Goal: Information Seeking & Learning: Learn about a topic

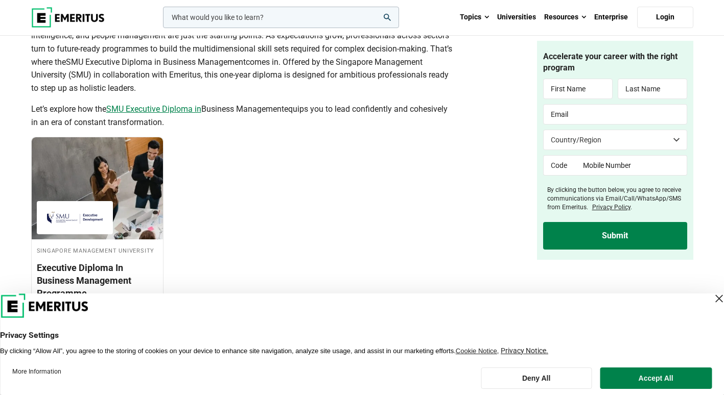
scroll to position [613, 0]
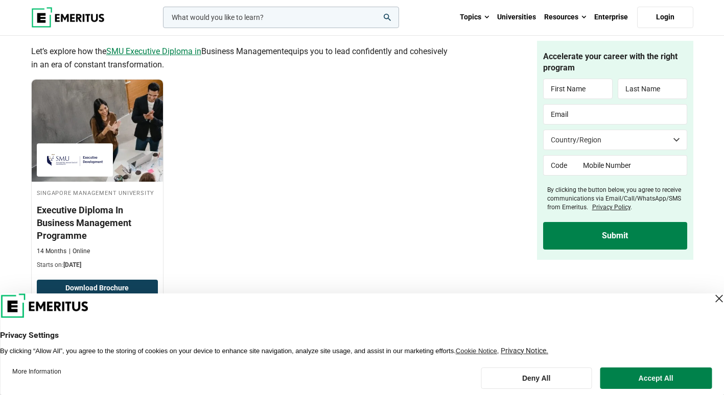
click at [148, 52] on link "SMU Executive Diploma in" at bounding box center [153, 51] width 95 height 10
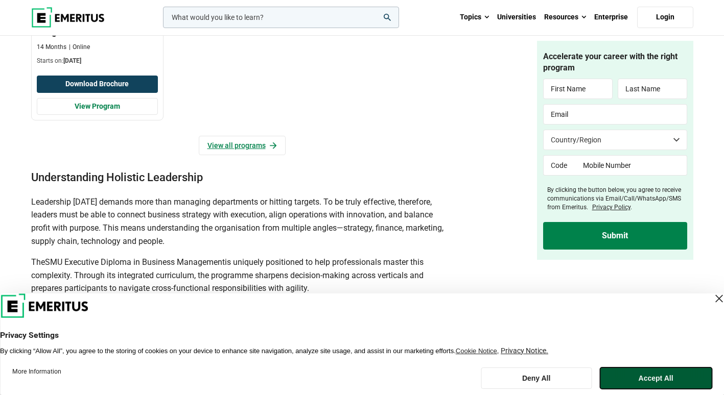
click at [659, 379] on button "Accept All" at bounding box center [656, 378] width 112 height 21
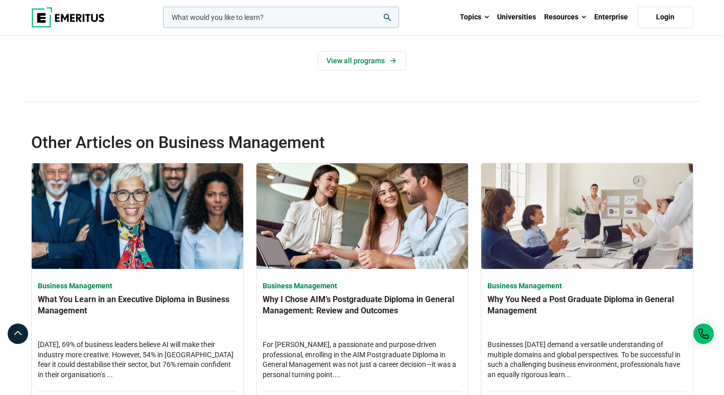
scroll to position [3576, 0]
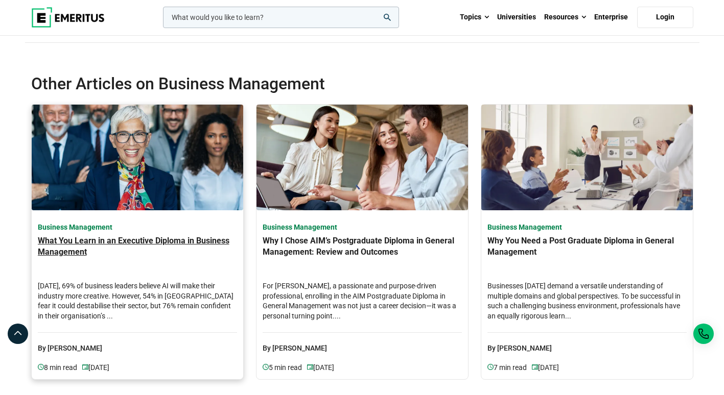
click at [46, 239] on h3 "What You Learn in an Executive Diploma in Business Management" at bounding box center [137, 254] width 199 height 36
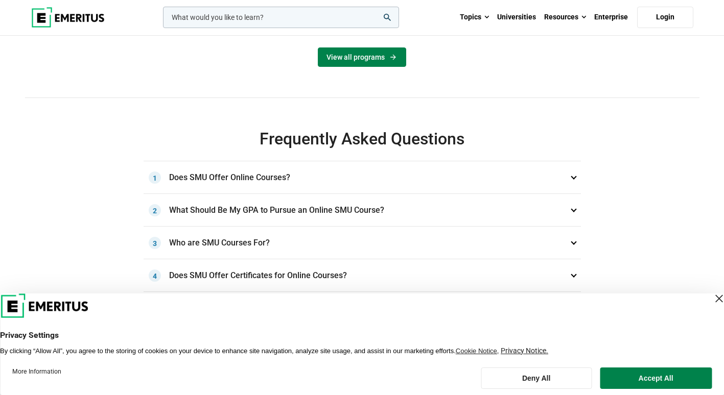
scroll to position [511, 0]
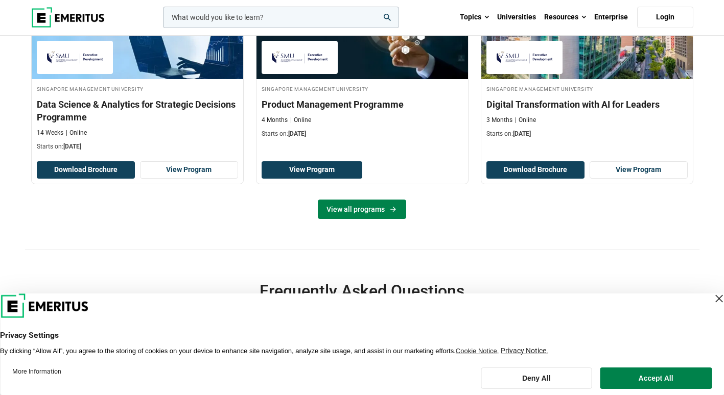
click at [370, 209] on link "View all programs" at bounding box center [362, 209] width 88 height 19
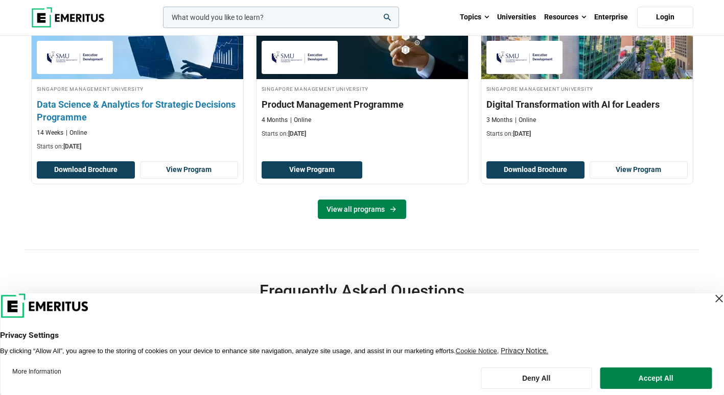
scroll to position [467, 0]
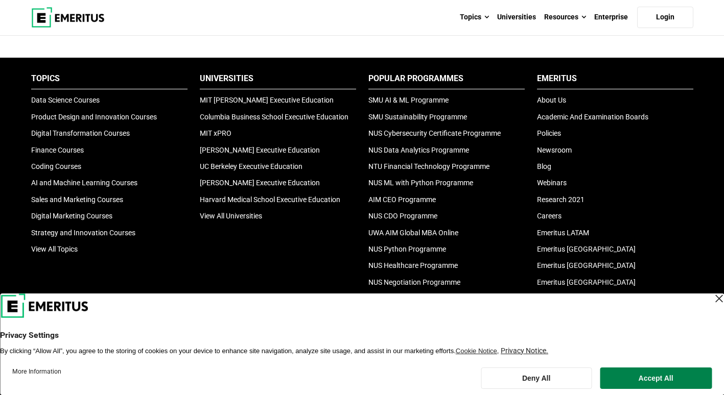
scroll to position [1073, 0]
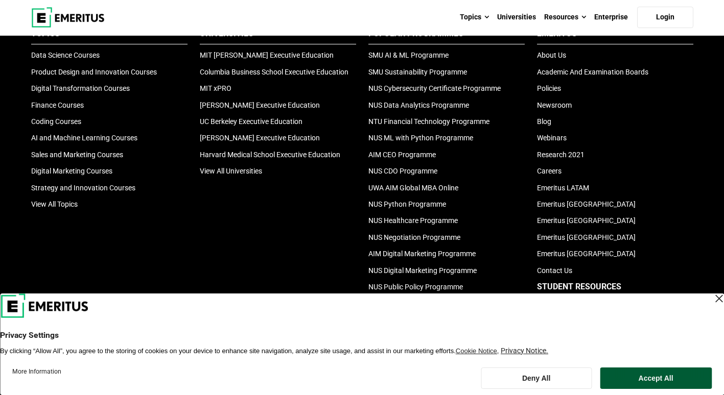
click at [689, 375] on button "Accept All" at bounding box center [656, 378] width 112 height 21
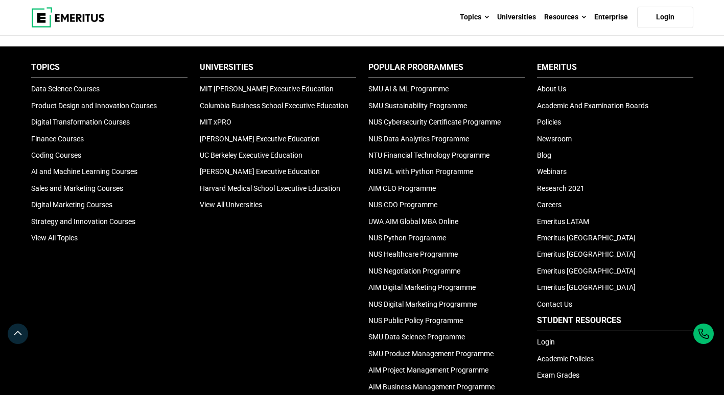
scroll to position [1022, 0]
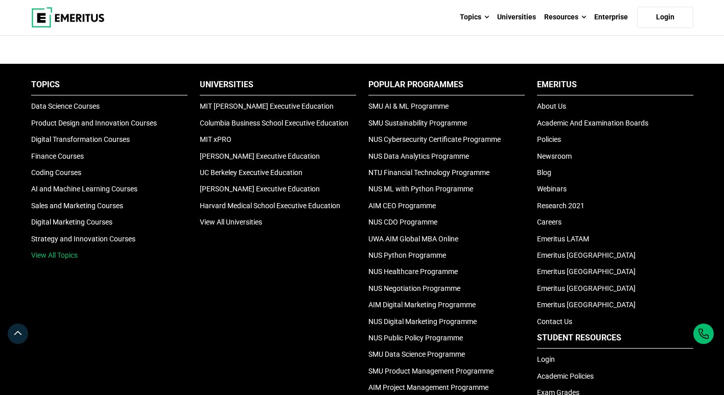
click at [41, 257] on link "View All Topics" at bounding box center [54, 255] width 46 height 8
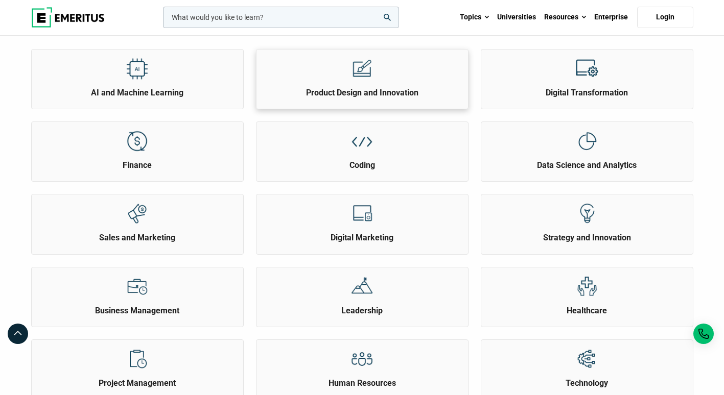
scroll to position [153, 0]
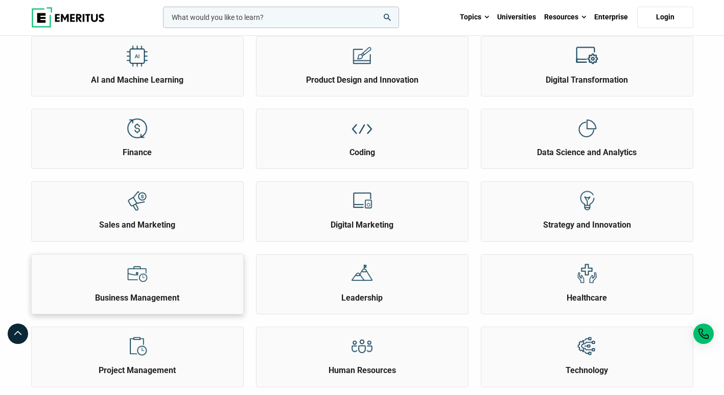
click at [127, 274] on img at bounding box center [137, 274] width 23 height 23
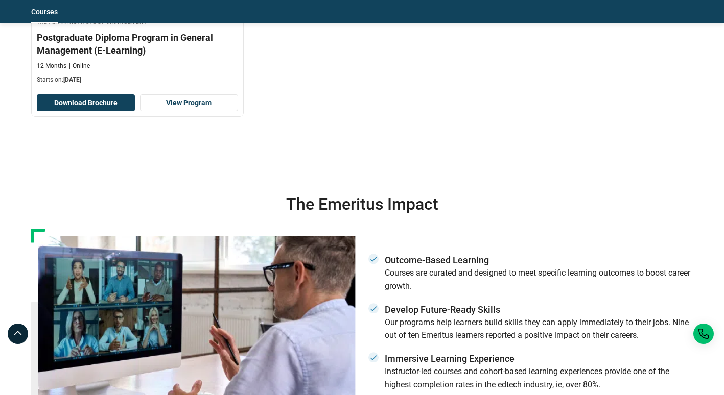
scroll to position [2606, 0]
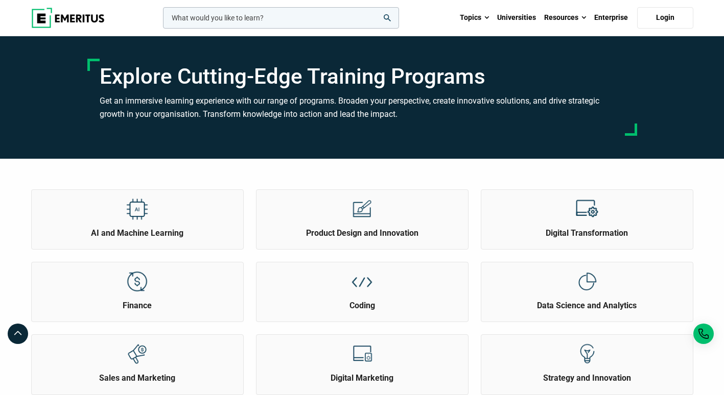
click at [266, 18] on input "woocommerce-product-search-field-0" at bounding box center [281, 17] width 236 height 21
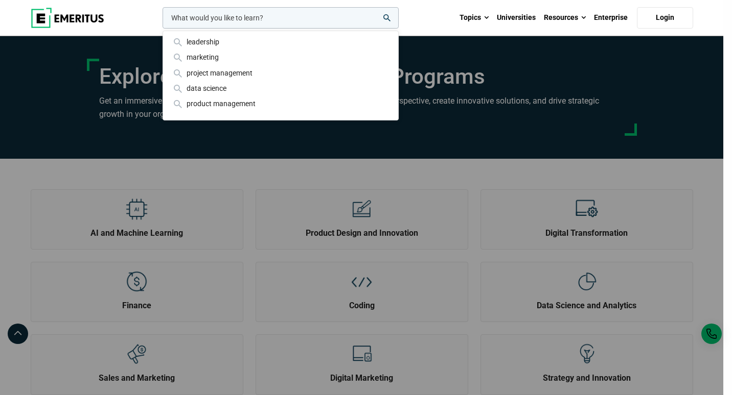
type input "d"
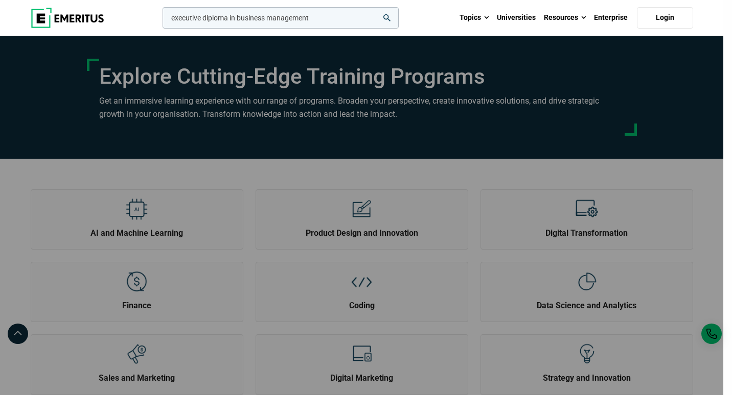
type input "executive diploma in business management"
click at [160, 20] on button "search" at bounding box center [160, 20] width 0 height 0
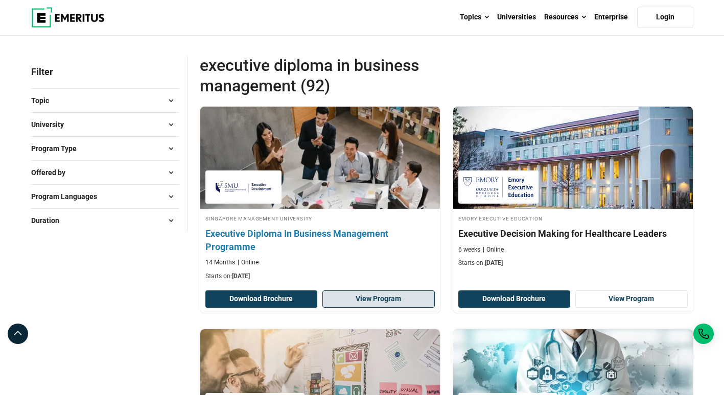
scroll to position [102, 0]
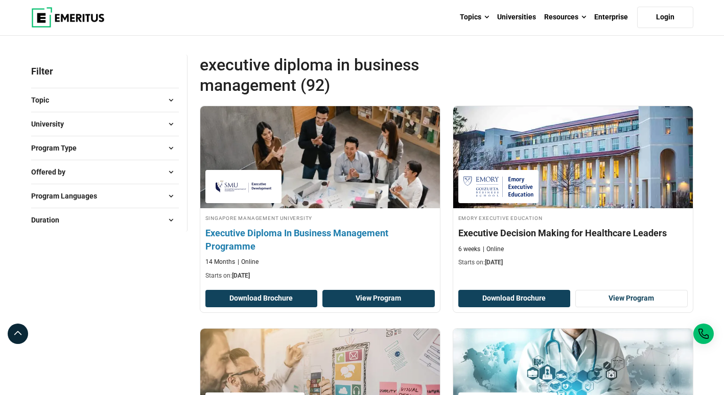
click at [370, 299] on link "View Program" at bounding box center [378, 298] width 112 height 17
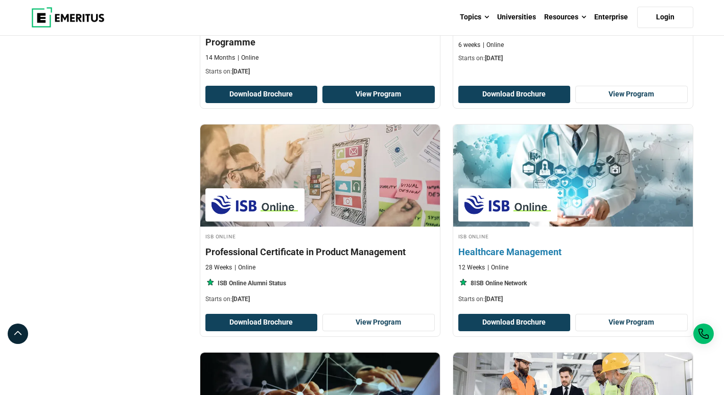
scroll to position [204, 0]
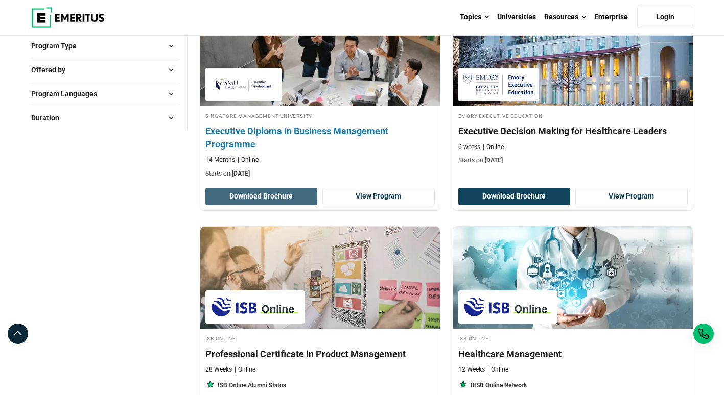
click at [260, 197] on button "Download Brochure" at bounding box center [261, 196] width 112 height 17
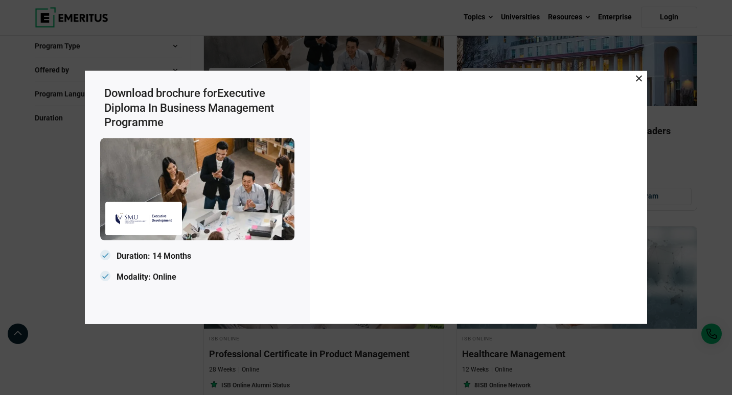
click at [639, 79] on icon at bounding box center [639, 79] width 6 height 6
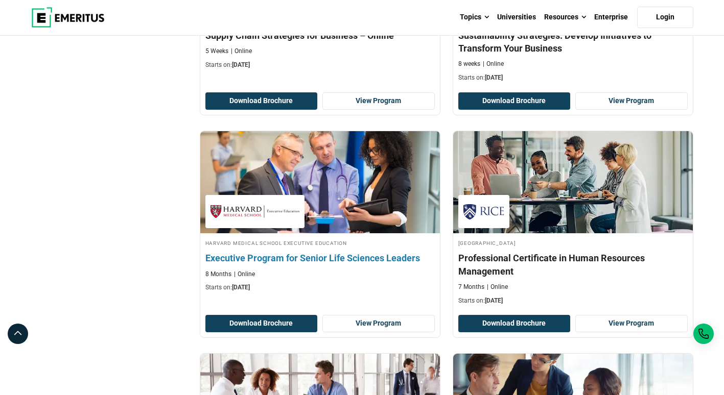
scroll to position [1635, 0]
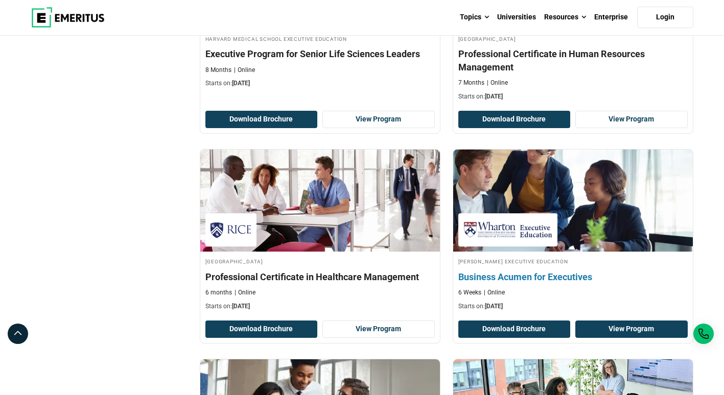
click at [627, 321] on link "View Program" at bounding box center [631, 329] width 112 height 17
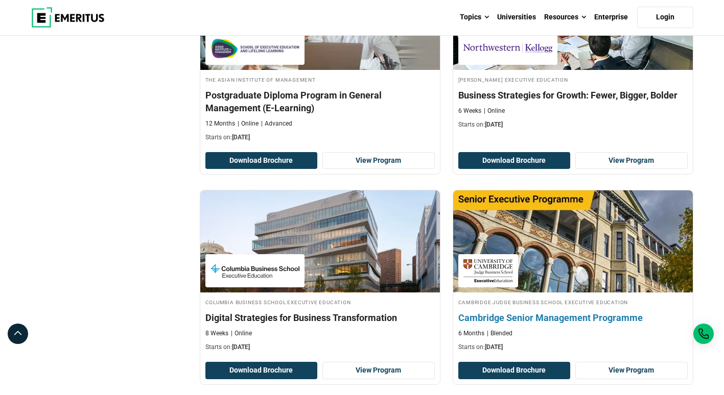
scroll to position [2095, 0]
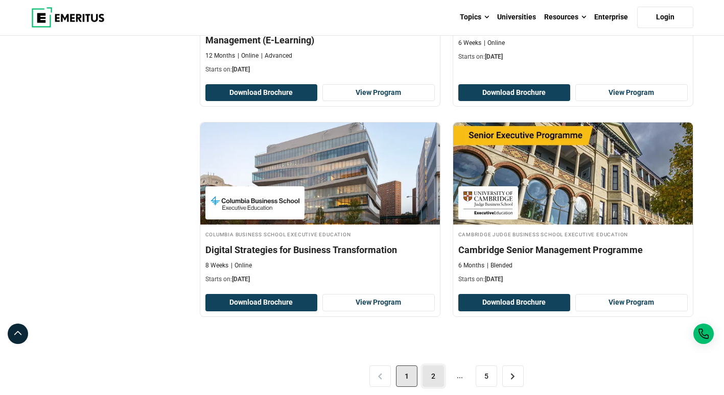
click at [437, 366] on link "2" at bounding box center [433, 376] width 21 height 21
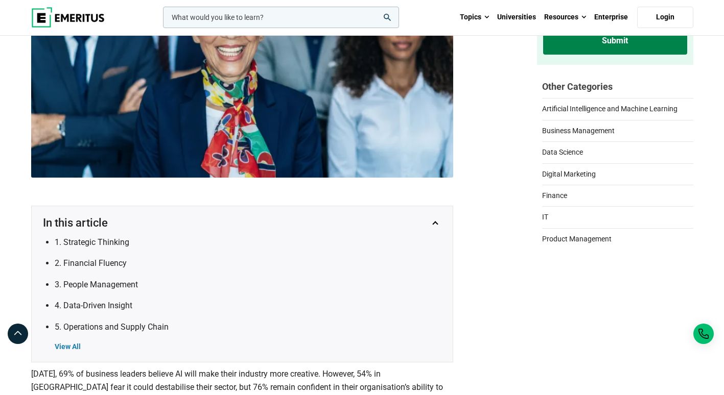
scroll to position [255, 0]
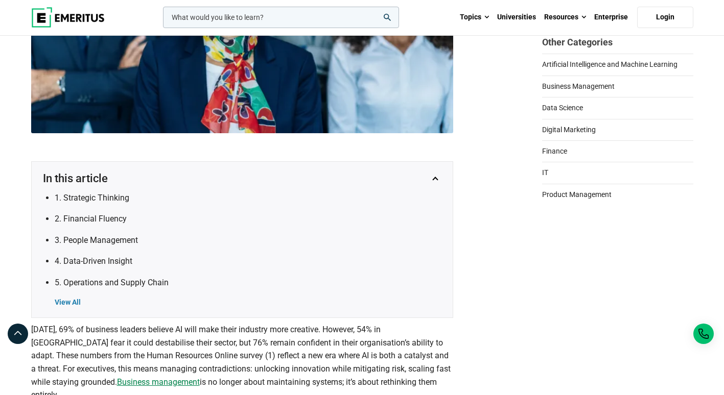
click at [65, 297] on ul "1. Strategic Thinking 2. Financial Fluency 3. People Management 4. Data-Driven …" at bounding box center [242, 250] width 401 height 116
click at [66, 301] on div "View All" at bounding box center [249, 303] width 388 height 10
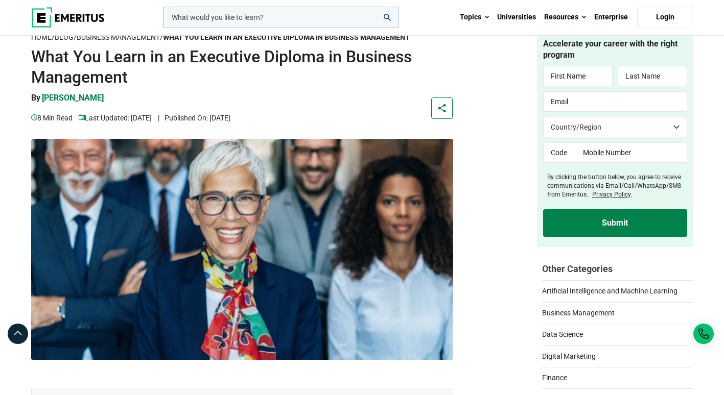
scroll to position [0, 0]
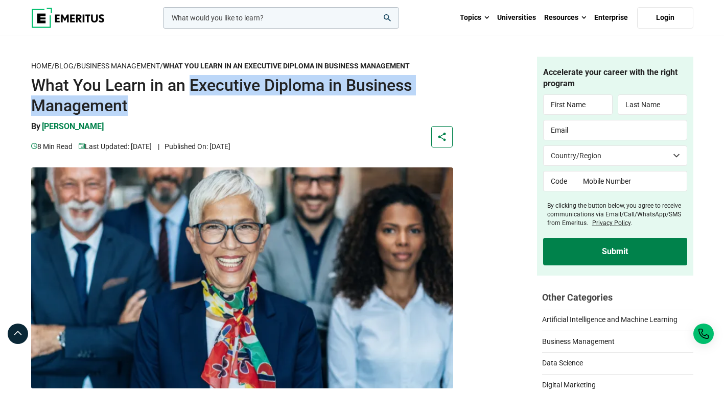
drag, startPoint x: 191, startPoint y: 85, endPoint x: 195, endPoint y: 99, distance: 15.0
click at [195, 99] on h1 "What You Learn in an Executive Diploma in Business Management" at bounding box center [242, 95] width 422 height 41
drag, startPoint x: 195, startPoint y: 99, endPoint x: 286, endPoint y: 86, distance: 91.8
copy h1 "Executive Diploma in Business Management"
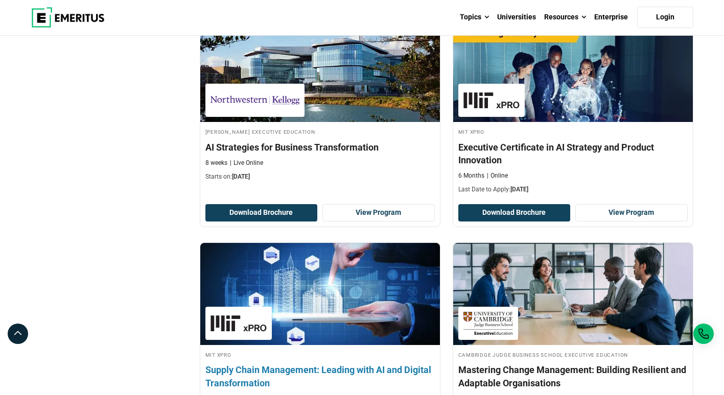
scroll to position [1277, 0]
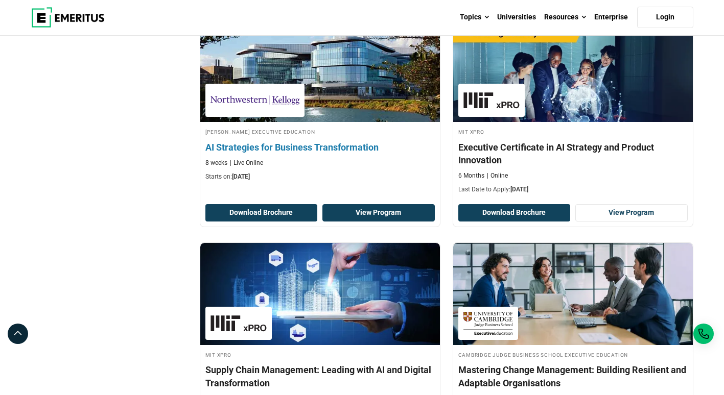
click at [372, 214] on link "View Program" at bounding box center [378, 212] width 112 height 17
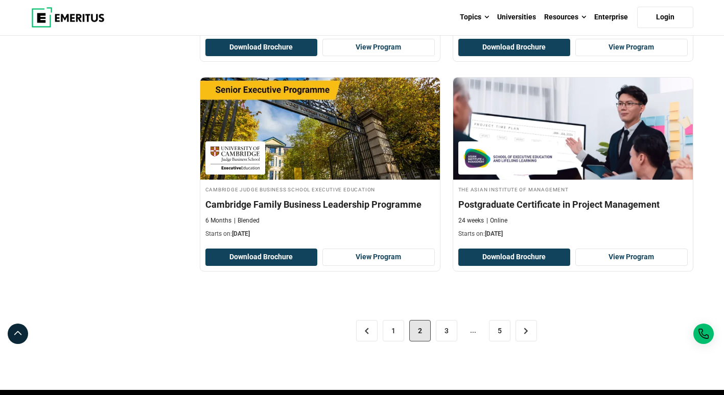
scroll to position [2197, 0]
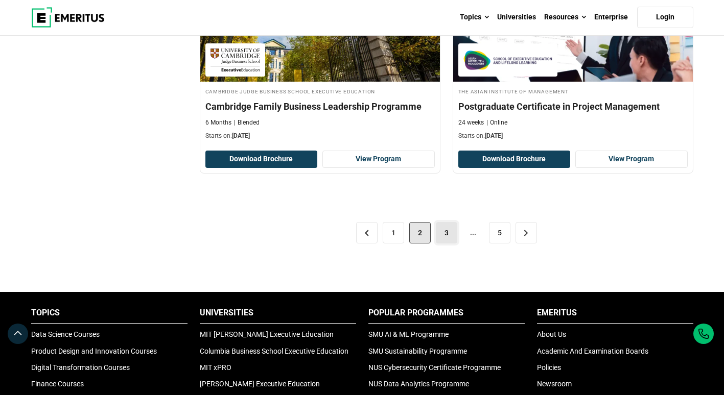
click at [450, 231] on link "3" at bounding box center [446, 232] width 21 height 21
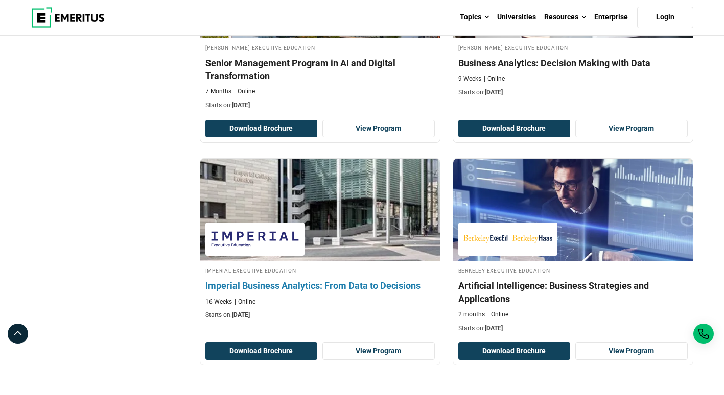
scroll to position [2095, 0]
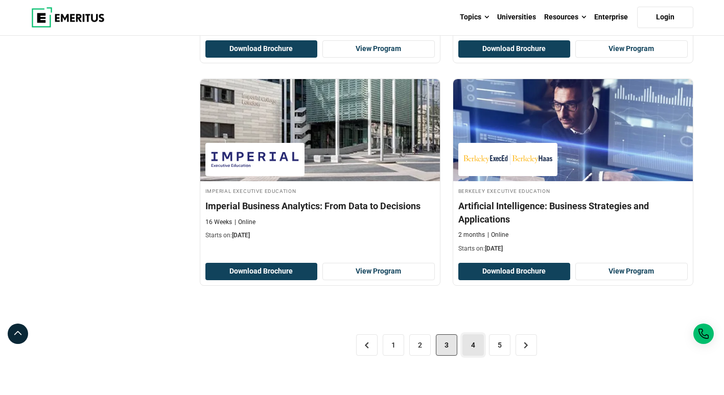
click at [470, 342] on link "4" at bounding box center [472, 345] width 21 height 21
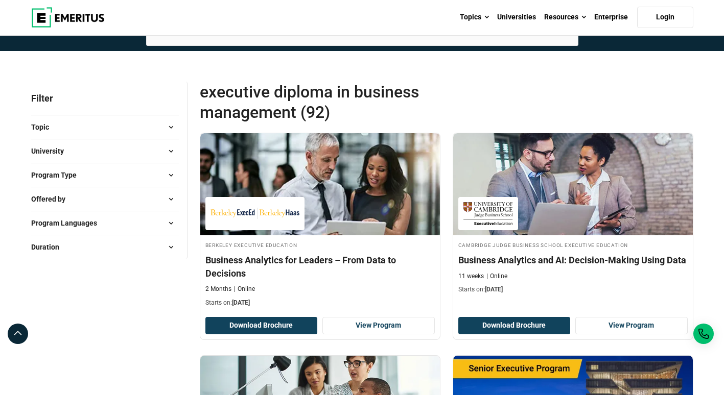
scroll to position [153, 0]
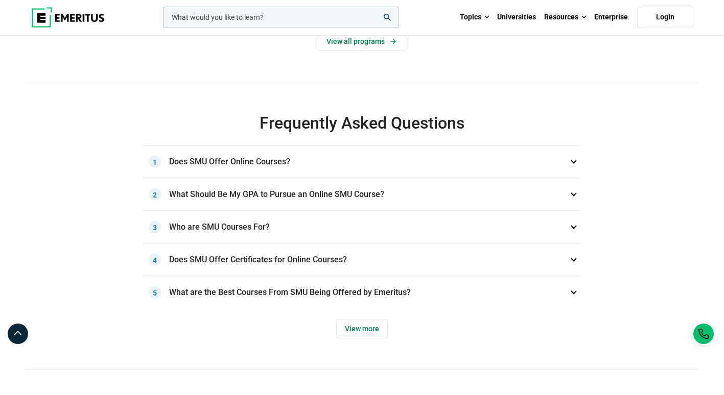
scroll to position [715, 0]
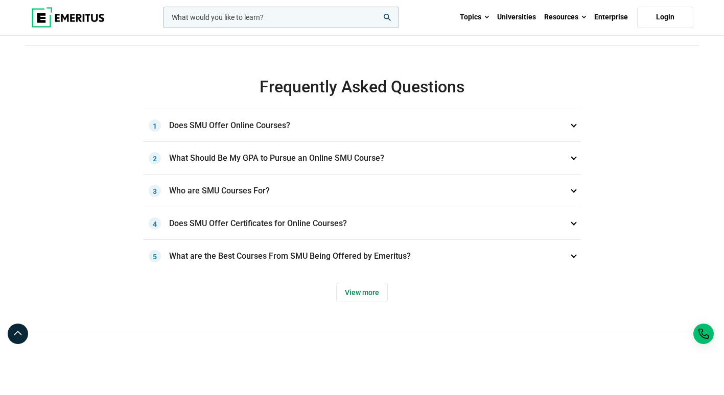
click at [572, 254] on h3 "What are the Best Courses From SMU Being Offered by Emeritus? 5" at bounding box center [362, 256] width 437 height 33
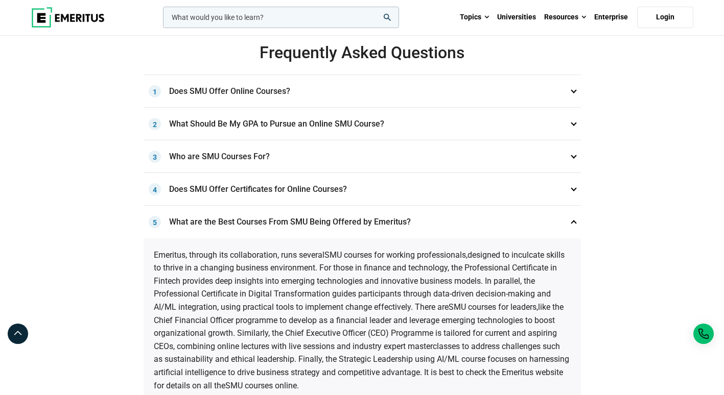
scroll to position [766, 0]
